Goal: Information Seeking & Learning: Learn about a topic

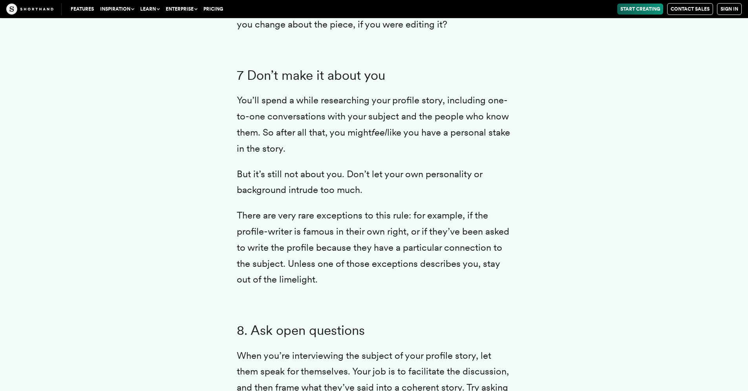
scroll to position [3875, 0]
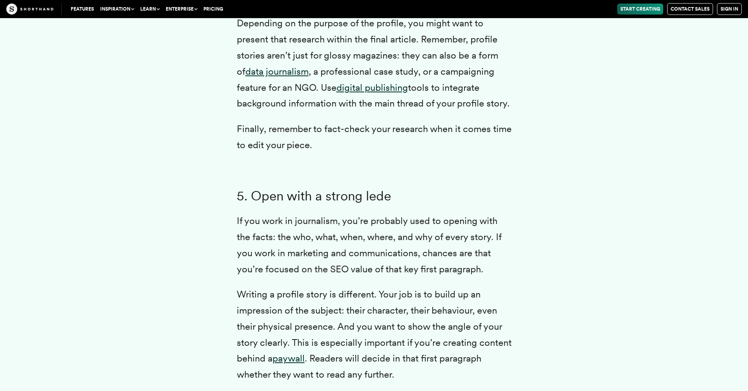
scroll to position [3101, 0]
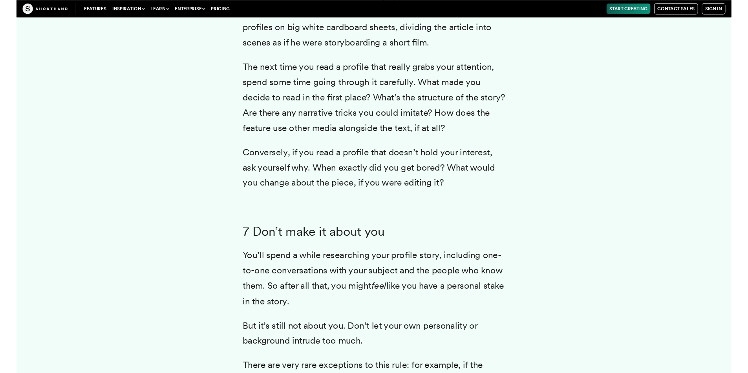
scroll to position [3671, 0]
